Goal: Find contact information: Obtain details needed to contact an individual or organization

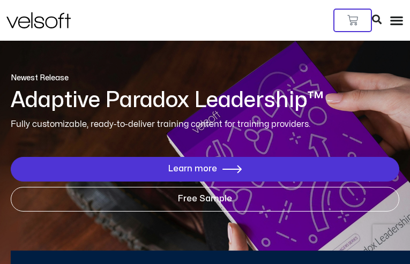
type input "**********"
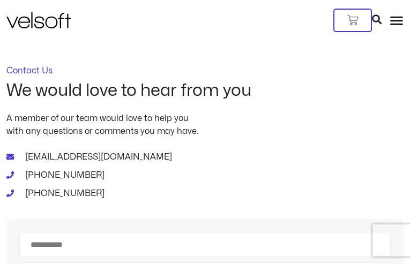
type input "**********"
